Goal: Task Accomplishment & Management: Manage account settings

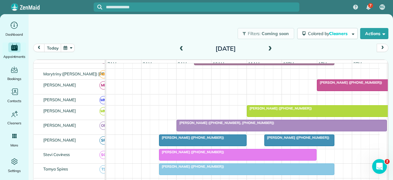
click at [267, 50] on span at bounding box center [270, 49] width 7 height 6
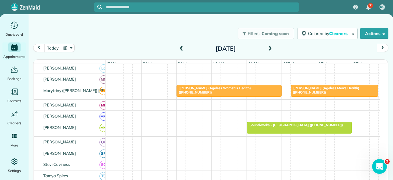
scroll to position [260, 0]
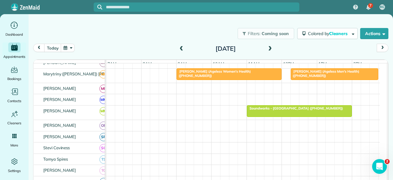
click at [267, 50] on span at bounding box center [270, 49] width 7 height 6
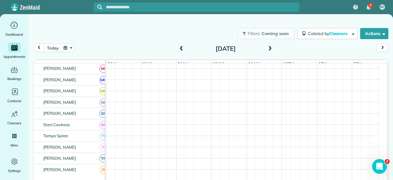
scroll to position [243, 0]
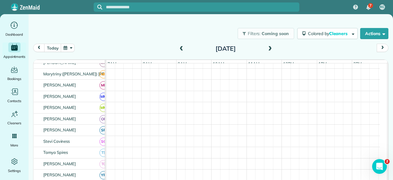
click at [267, 50] on span at bounding box center [270, 49] width 7 height 6
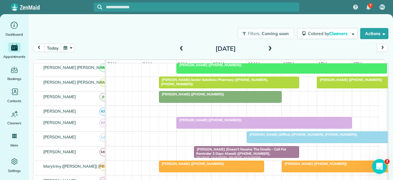
scroll to position [139, 0]
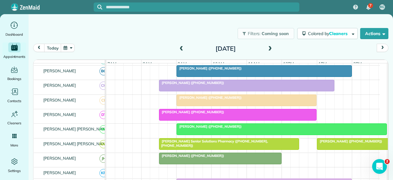
click at [192, 117] on div at bounding box center [237, 114] width 157 height 11
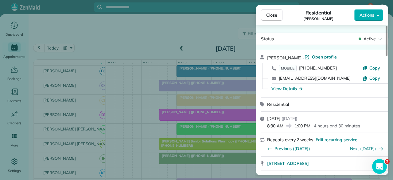
click at [372, 39] on span "Active" at bounding box center [370, 39] width 12 height 6
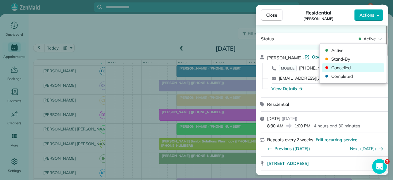
click at [349, 67] on span "Cancelled" at bounding box center [357, 67] width 52 height 6
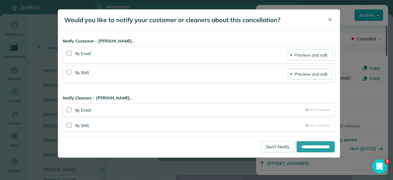
drag, startPoint x: 69, startPoint y: 54, endPoint x: 71, endPoint y: 60, distance: 7.0
click at [69, 54] on div at bounding box center [69, 53] width 5 height 5
click at [68, 72] on div at bounding box center [69, 72] width 5 height 5
click at [311, 146] on input "**********" at bounding box center [316, 146] width 38 height 11
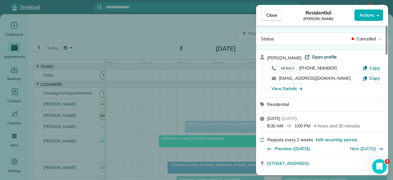
click at [312, 55] on span "Open profile" at bounding box center [324, 57] width 25 height 6
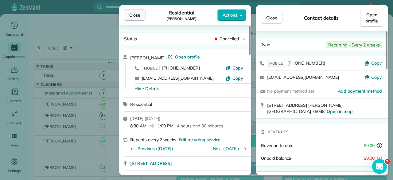
click at [134, 15] on span "Close" at bounding box center [134, 15] width 11 height 6
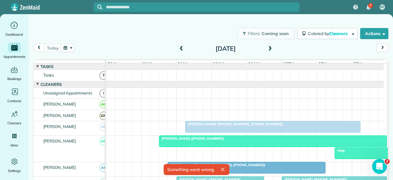
click at [270, 50] on span at bounding box center [270, 49] width 7 height 6
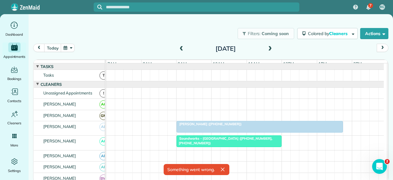
click at [270, 49] on span at bounding box center [270, 49] width 7 height 6
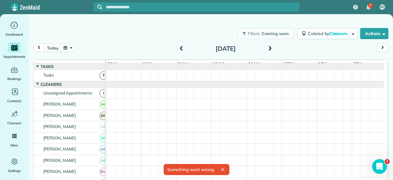
click at [270, 49] on span at bounding box center [270, 49] width 7 height 6
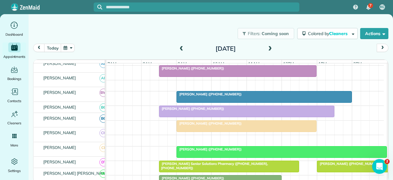
scroll to position [114, 0]
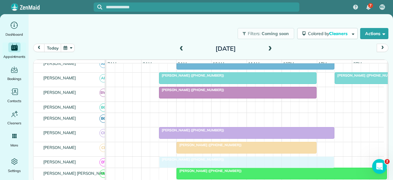
drag, startPoint x: 190, startPoint y: 122, endPoint x: 177, endPoint y: 160, distance: 40.6
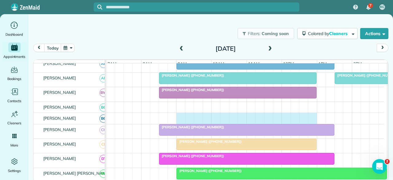
drag, startPoint x: 178, startPoint y: 119, endPoint x: 313, endPoint y: 111, distance: 135.1
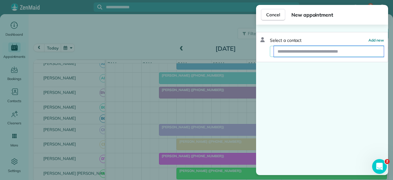
click at [301, 53] on input "text" at bounding box center [329, 51] width 110 height 11
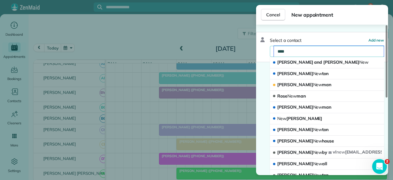
type input "*****"
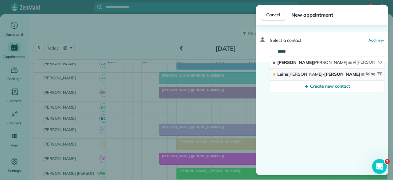
click at [298, 72] on span "Newby" at bounding box center [305, 74] width 34 height 6
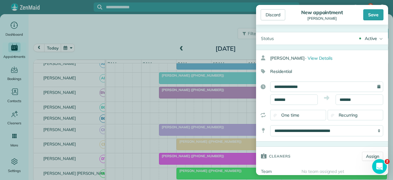
type input "**********"
click at [371, 13] on div "Save" at bounding box center [373, 14] width 20 height 11
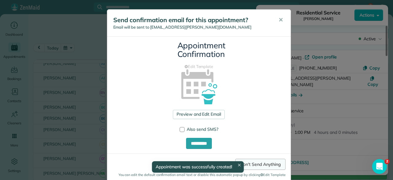
click at [260, 165] on link "Don't Send Anything" at bounding box center [260, 163] width 50 height 11
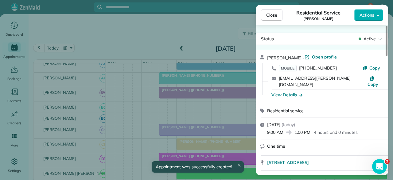
drag, startPoint x: 277, startPoint y: 14, endPoint x: 262, endPoint y: 35, distance: 25.5
click at [277, 14] on button "Close" at bounding box center [271, 15] width 21 height 12
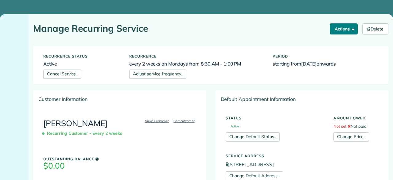
click at [344, 30] on button "Actions" at bounding box center [344, 28] width 28 height 11
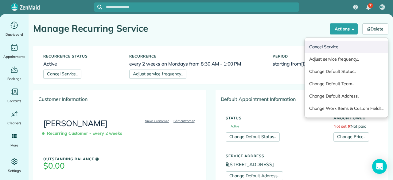
click at [318, 45] on link "Cancel Service.." at bounding box center [347, 47] width 84 height 12
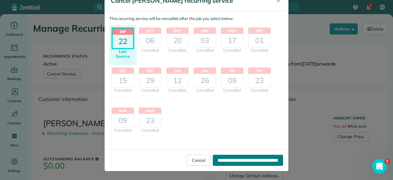
click at [213, 162] on input "**********" at bounding box center [248, 159] width 70 height 11
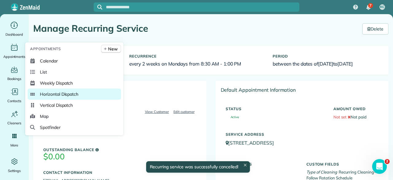
click at [54, 96] on span "Horizontal Dispatch" at bounding box center [59, 94] width 38 height 6
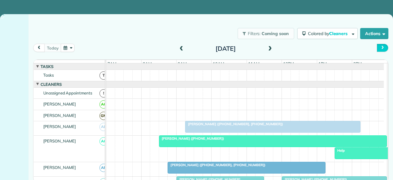
click at [381, 47] on span "next" at bounding box center [382, 48] width 5 height 4
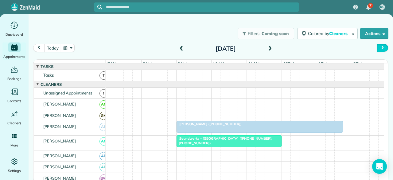
click at [381, 47] on span "next" at bounding box center [382, 48] width 5 height 4
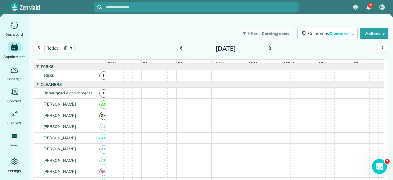
click at [181, 49] on span at bounding box center [181, 49] width 7 height 6
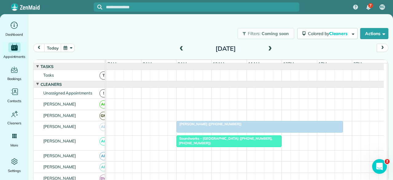
click at [181, 49] on span at bounding box center [181, 49] width 7 height 6
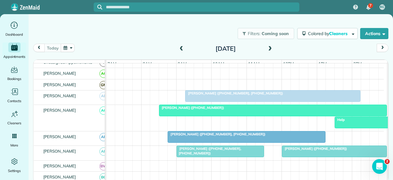
click at [209, 110] on span "[PERSON_NAME] ([PHONE_NUMBER])" at bounding box center [192, 107] width 66 height 4
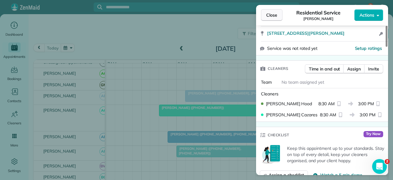
click at [274, 13] on span "Close" at bounding box center [271, 15] width 11 height 6
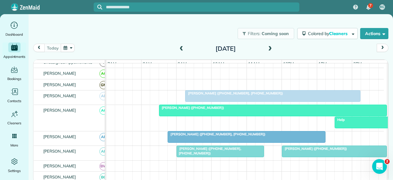
click at [361, 126] on div at bounding box center [365, 122] width 60 height 11
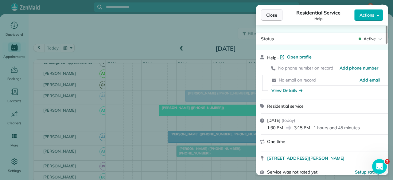
click at [274, 18] on button "Close" at bounding box center [271, 15] width 21 height 12
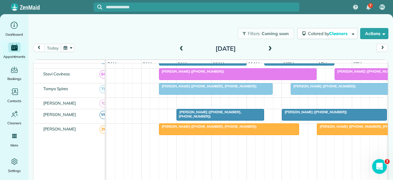
click at [313, 90] on div at bounding box center [347, 88] width 113 height 11
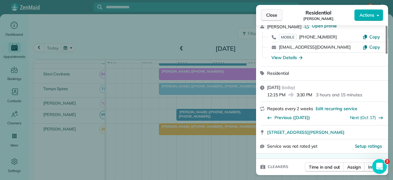
click at [272, 17] on span "Close" at bounding box center [271, 15] width 11 height 6
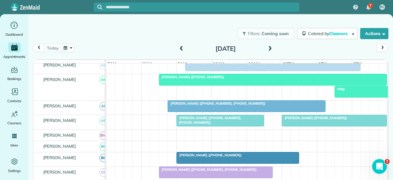
click at [345, 96] on div at bounding box center [365, 91] width 60 height 11
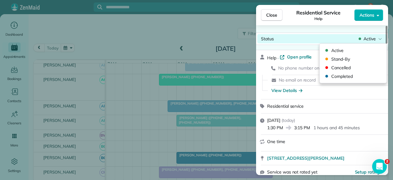
click at [373, 40] on span "Active" at bounding box center [370, 39] width 12 height 6
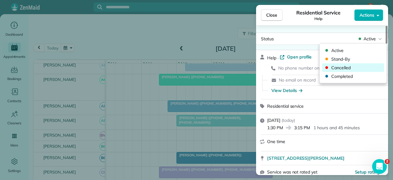
click at [330, 67] on div "Cancelled" at bounding box center [353, 67] width 60 height 6
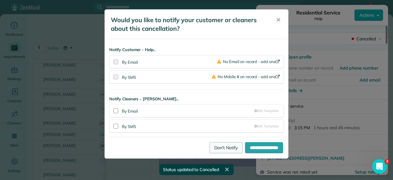
click at [214, 148] on link "Don't Notify" at bounding box center [225, 147] width 33 height 11
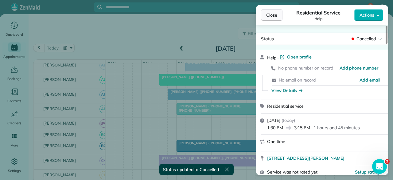
click at [271, 14] on span "Close" at bounding box center [271, 15] width 11 height 6
